Goal: Task Accomplishment & Management: Manage account settings

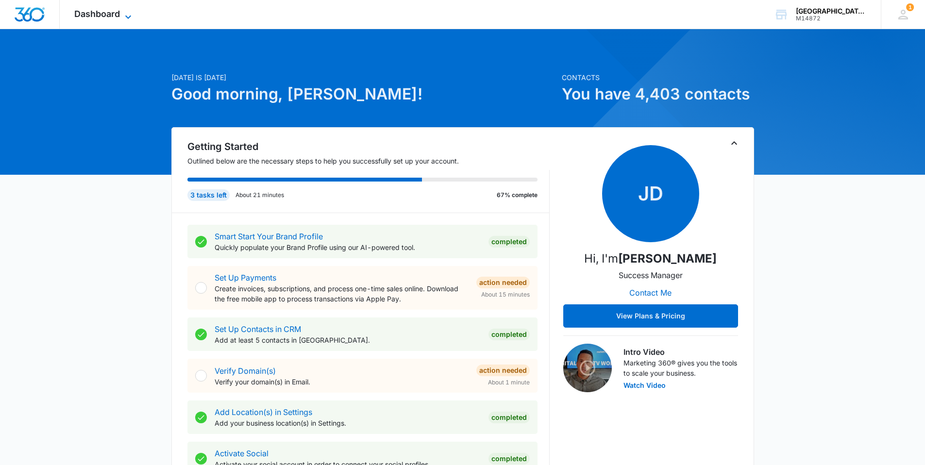
click at [107, 18] on span "Dashboard" at bounding box center [97, 14] width 46 height 10
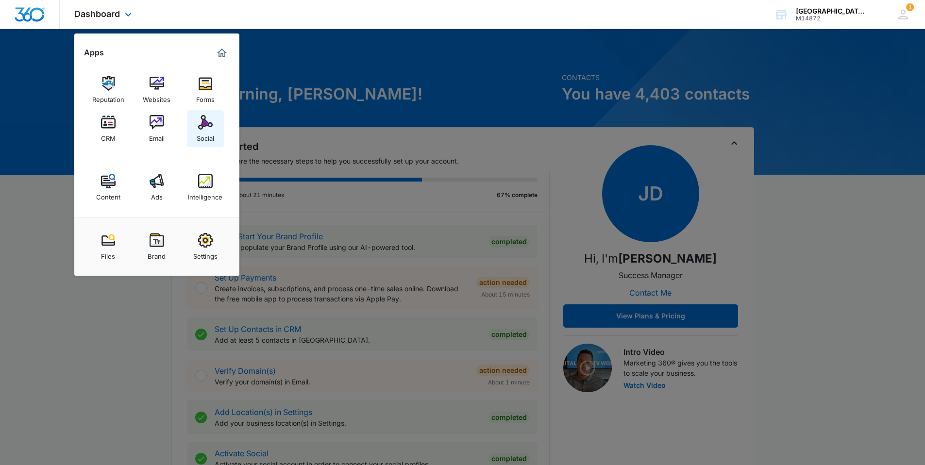
click at [210, 120] on img at bounding box center [205, 122] width 15 height 15
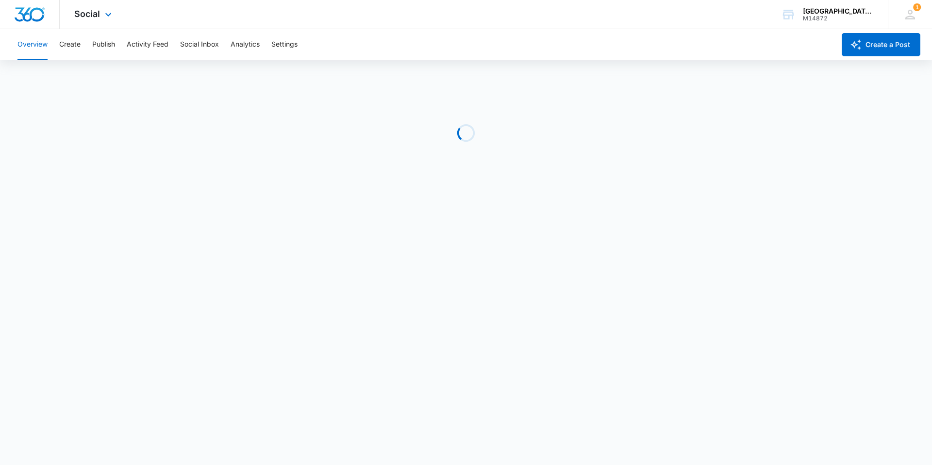
click at [100, 20] on div "Social Apps Reputation Websites Forms CRM Email Social Content Ads Intelligence…" at bounding box center [94, 14] width 69 height 29
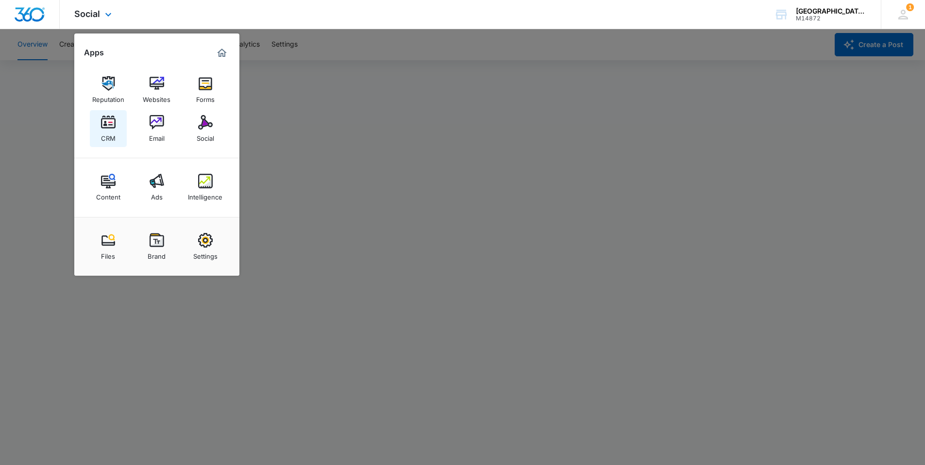
click at [107, 130] on div "CRM" at bounding box center [108, 136] width 15 height 13
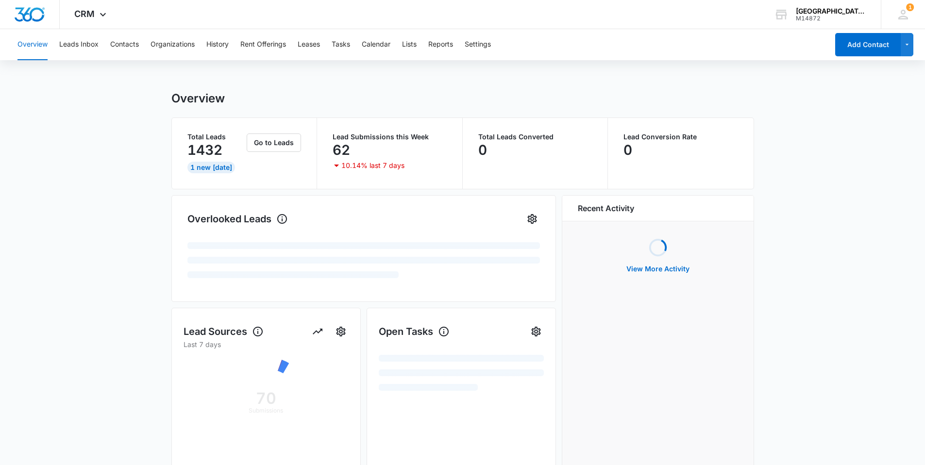
click at [333, 50] on div "Overview Leads Inbox Contacts Organizations History Rent Offerings Leases Tasks…" at bounding box center [420, 44] width 816 height 31
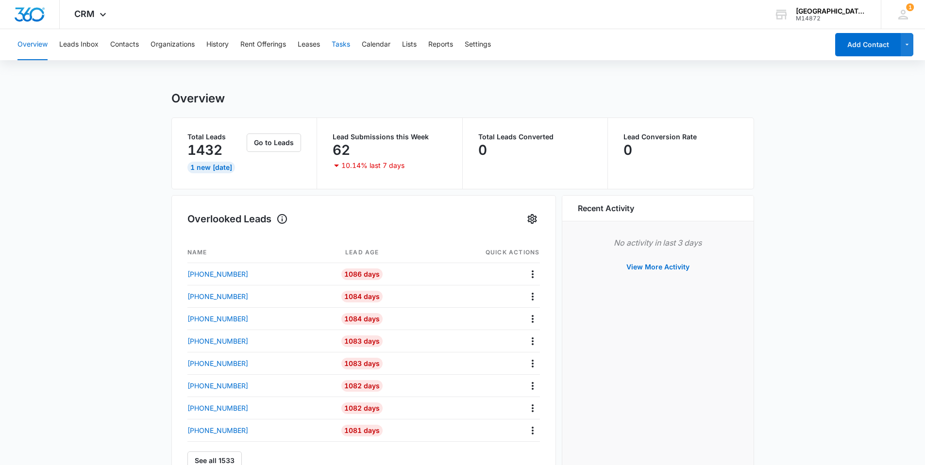
click at [335, 48] on button "Tasks" at bounding box center [341, 44] width 18 height 31
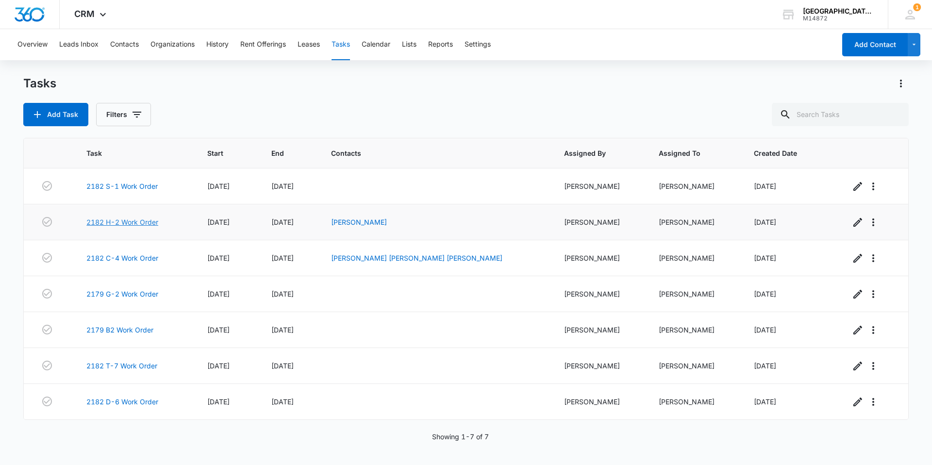
click at [145, 220] on link "2182 H-2 Work Order" at bounding box center [122, 222] width 72 height 10
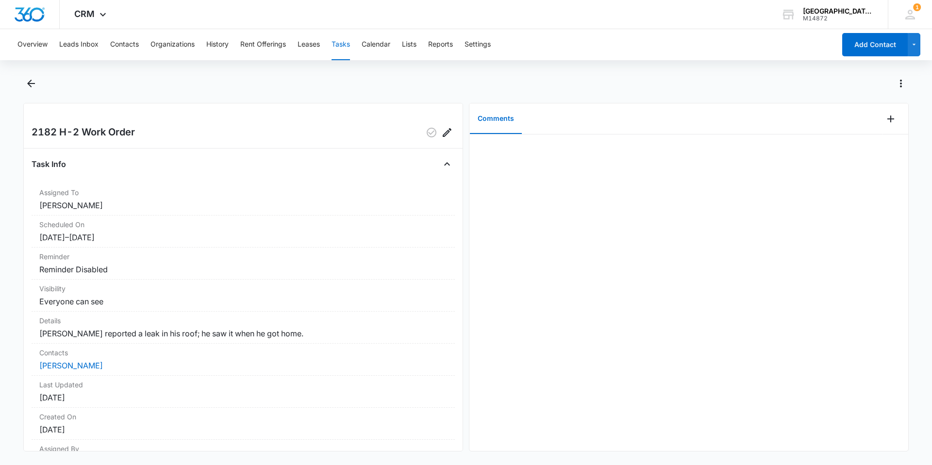
click at [578, 81] on div at bounding box center [476, 84] width 865 height 16
click at [96, 17] on div "CRM Apps Reputation Websites Forms CRM Email Social Content Ads Intelligence Fi…" at bounding box center [92, 14] width 64 height 29
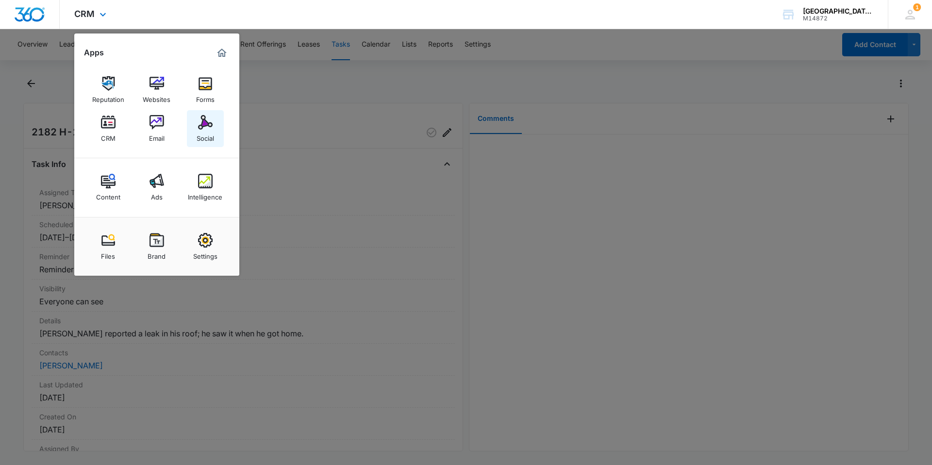
click at [212, 120] on img at bounding box center [205, 122] width 15 height 15
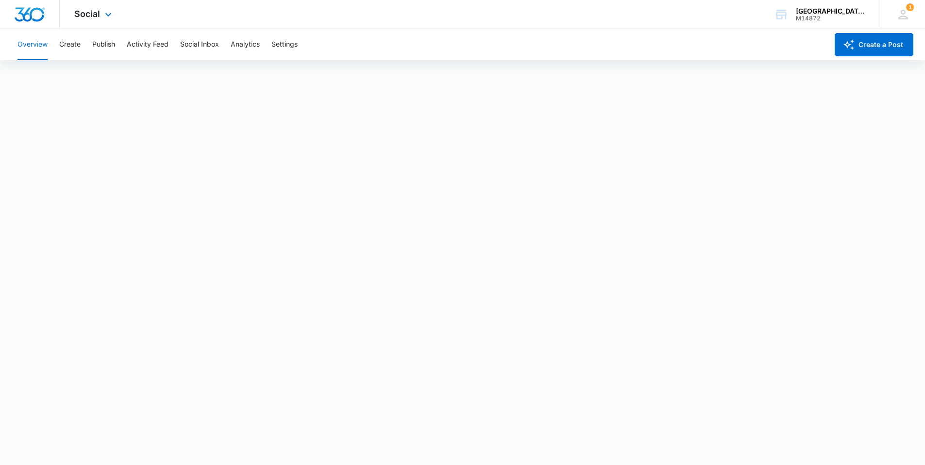
scroll to position [2, 0]
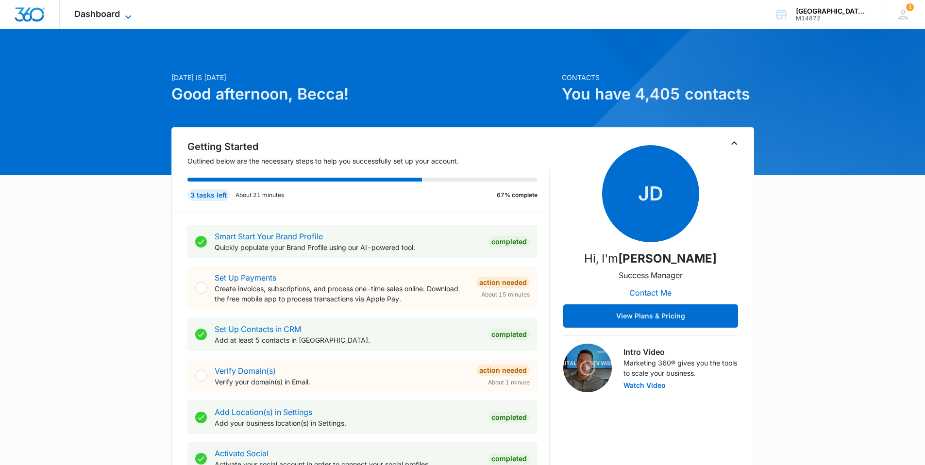
click at [105, 12] on span "Dashboard" at bounding box center [97, 14] width 46 height 10
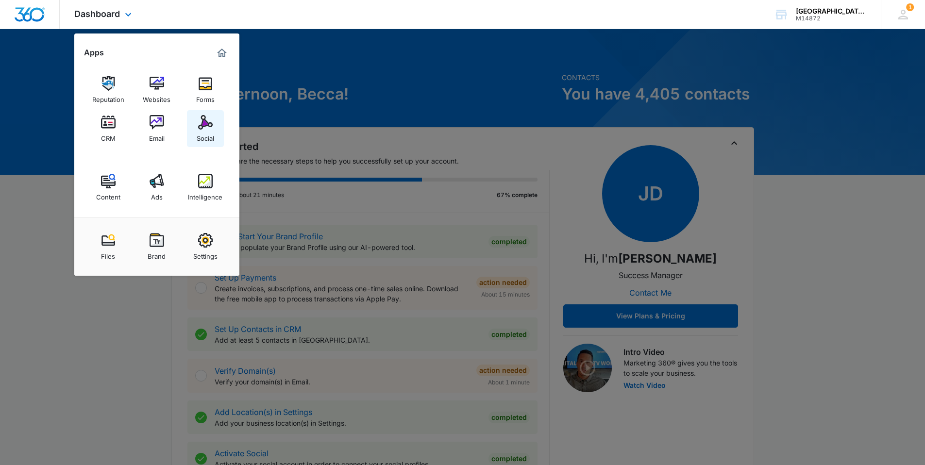
click at [208, 122] on img at bounding box center [205, 122] width 15 height 15
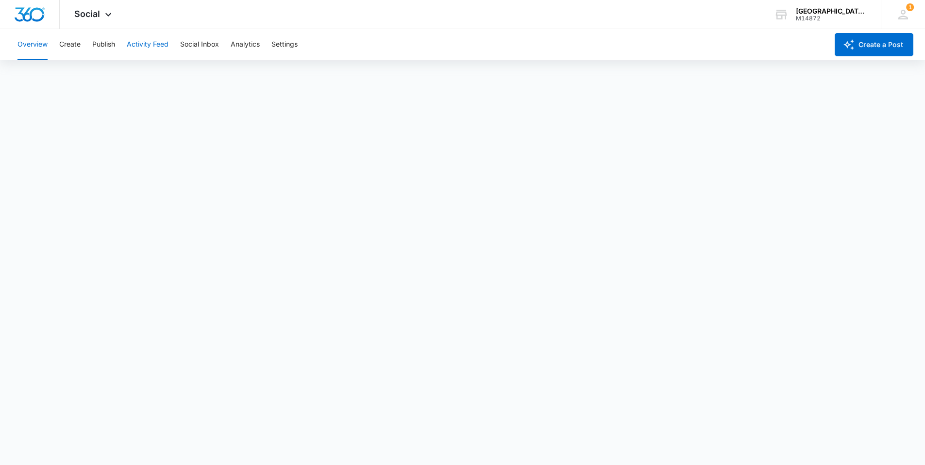
click at [162, 47] on button "Activity Feed" at bounding box center [148, 44] width 42 height 31
click at [106, 47] on button "Publish" at bounding box center [103, 44] width 23 height 31
click at [79, 73] on button "Schedules" at bounding box center [74, 74] width 33 height 27
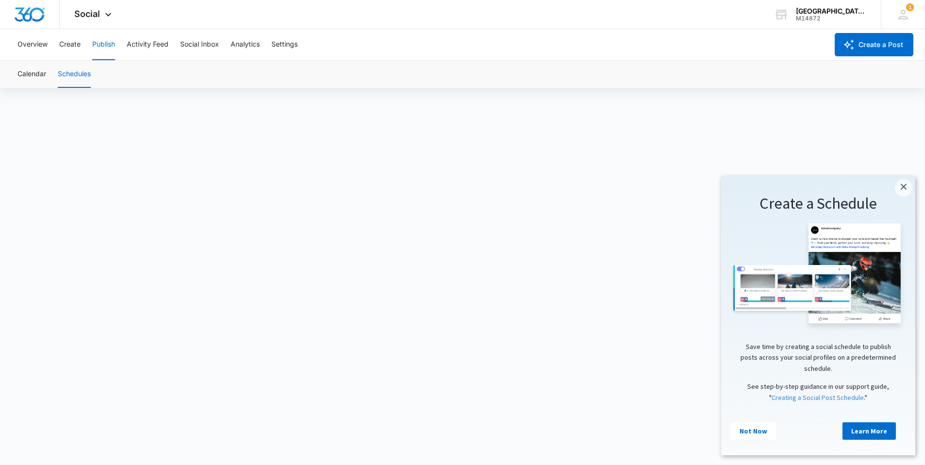
click at [909, 180] on cue "Create a Schedule Save time by creating a social schedule to publish posts acro…" at bounding box center [818, 314] width 194 height 276
click at [906, 185] on link "×" at bounding box center [903, 187] width 17 height 17
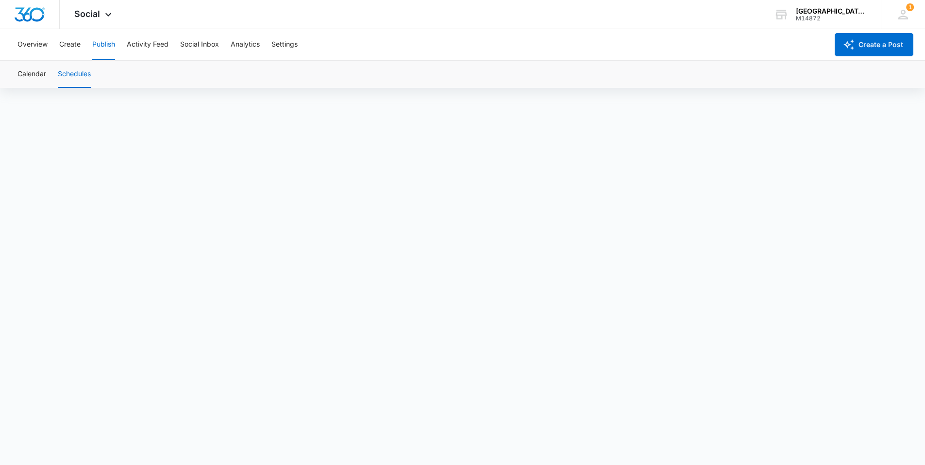
click at [634, 52] on div "Overview Create Publish Activity Feed Social Inbox Analytics Settings" at bounding box center [420, 44] width 816 height 31
